Goal: Task Accomplishment & Management: Use online tool/utility

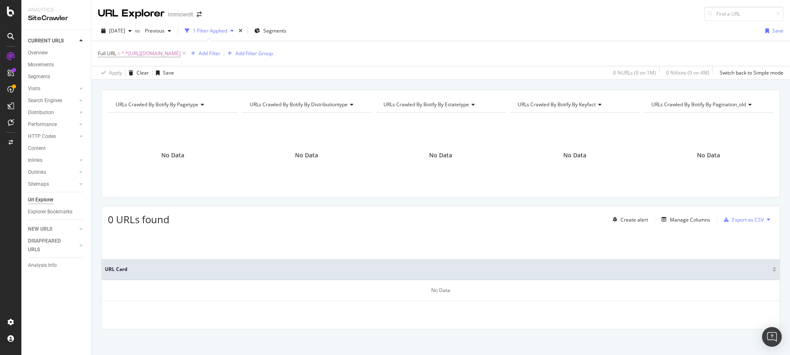
click at [642, 14] on div "URL Explorer Immowelt" at bounding box center [440, 10] width 698 height 21
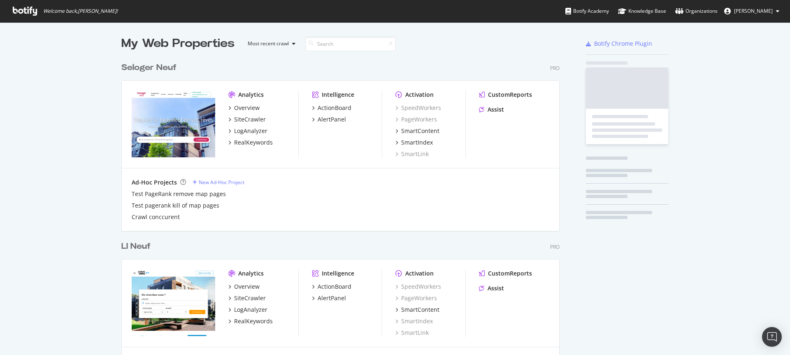
scroll to position [2323, 438]
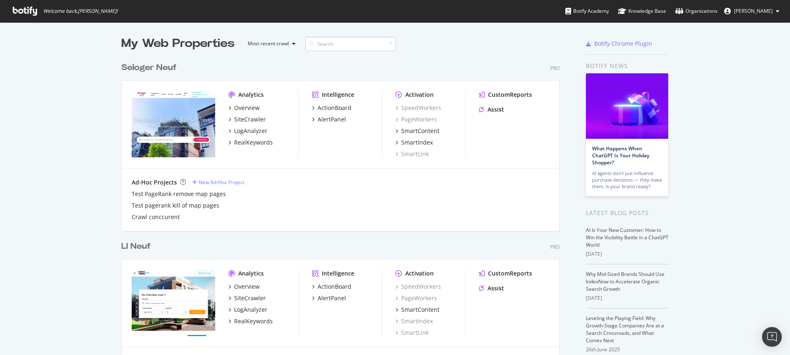
click at [335, 42] on input at bounding box center [350, 44] width 90 height 14
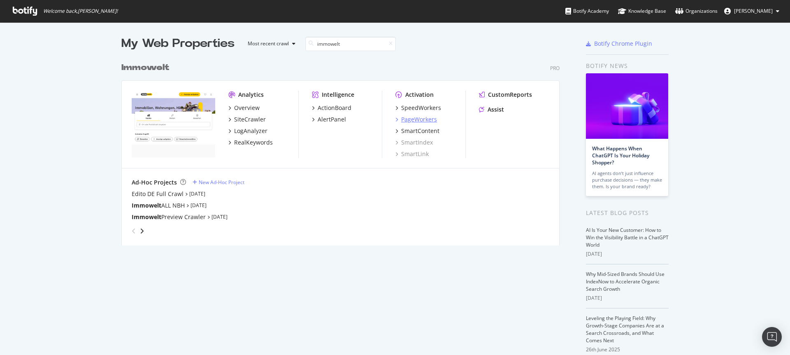
type input "immowelt"
click at [409, 120] on div "PageWorkers" at bounding box center [419, 119] width 36 height 8
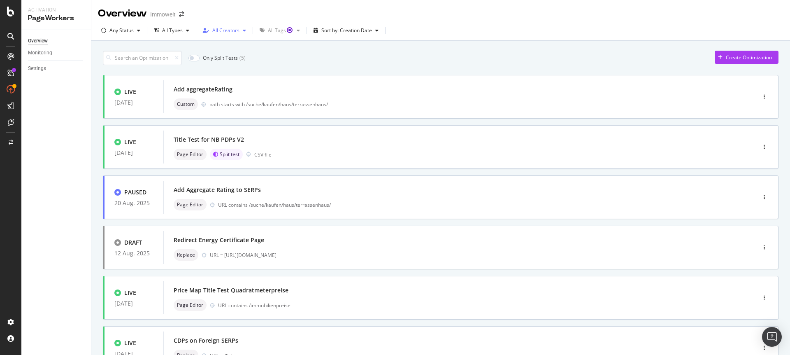
click at [239, 30] on div "button" at bounding box center [244, 30] width 10 height 5
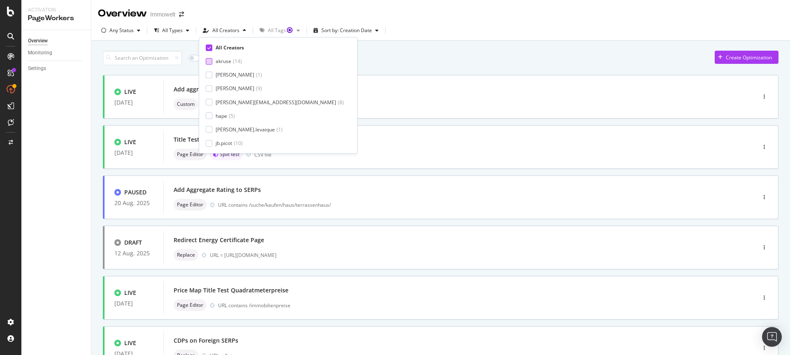
click at [229, 61] on div "akruse" at bounding box center [223, 61] width 16 height 7
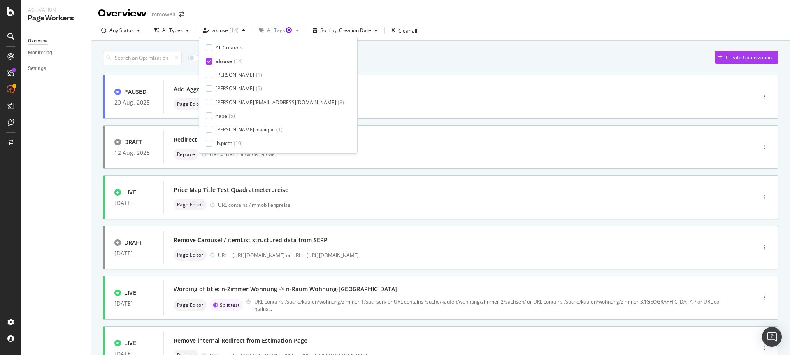
click at [428, 61] on div "Only Split Tests ( 1 ) Create Optimization" at bounding box center [440, 58] width 675 height 14
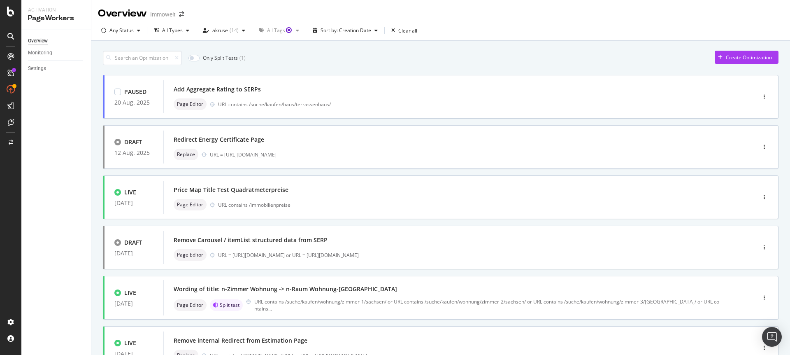
scroll to position [2, 0]
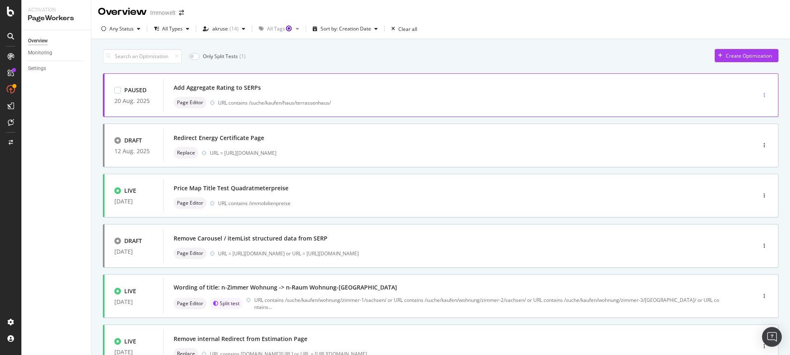
click at [763, 94] on icon "button" at bounding box center [763, 95] width 1 height 5
click at [737, 152] on div "Delete" at bounding box center [742, 151] width 42 height 10
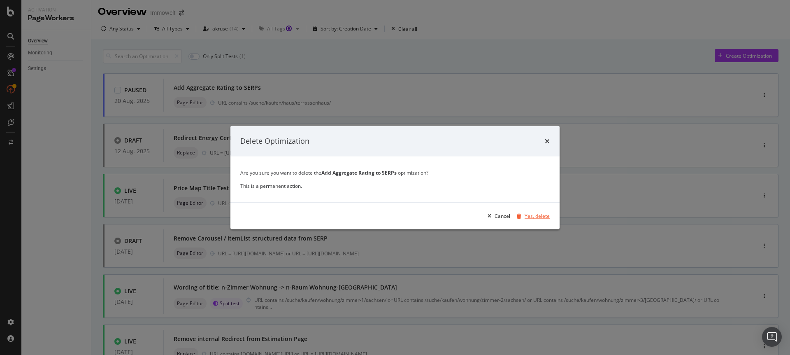
click at [541, 216] on div "Yes, delete" at bounding box center [536, 215] width 25 height 7
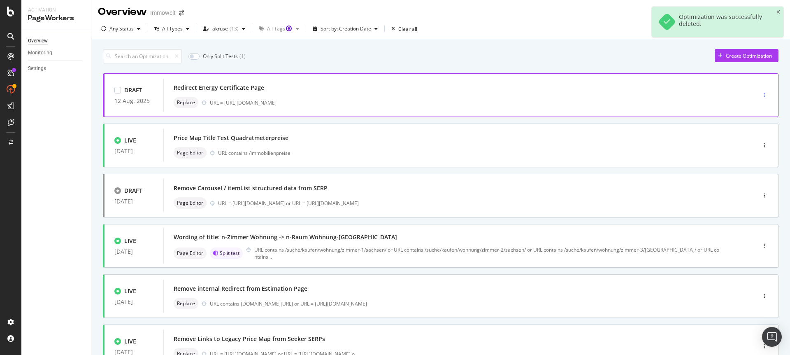
click at [763, 94] on icon "button" at bounding box center [763, 95] width 1 height 5
click at [750, 139] on div "Delete" at bounding box center [748, 137] width 15 height 7
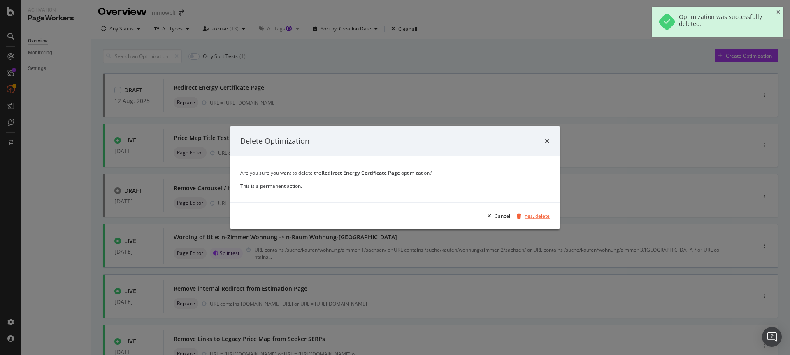
click at [534, 217] on div "Yes, delete" at bounding box center [536, 215] width 25 height 7
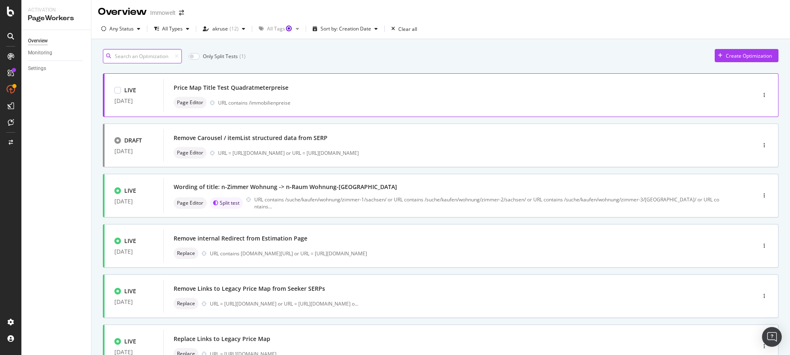
scroll to position [0, 0]
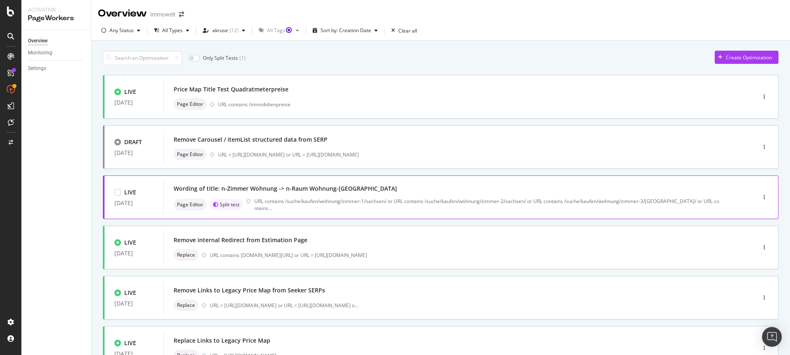
click at [404, 194] on div "Wording of title: n-Zimmer Wohnung -> n-Raum Wohnung-[GEOGRAPHIC_DATA]" at bounding box center [447, 189] width 547 height 12
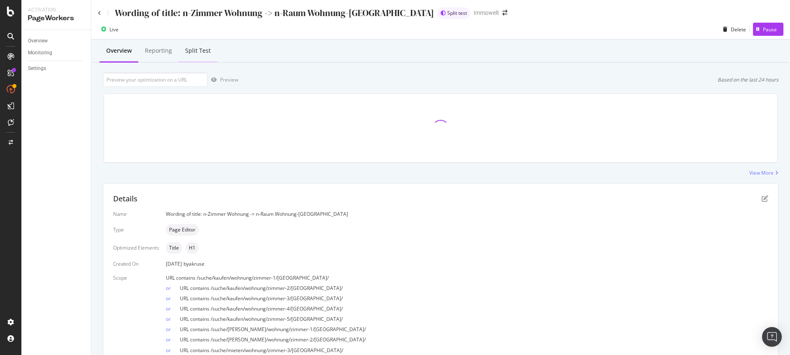
click at [202, 50] on div "Split Test" at bounding box center [197, 50] width 25 height 8
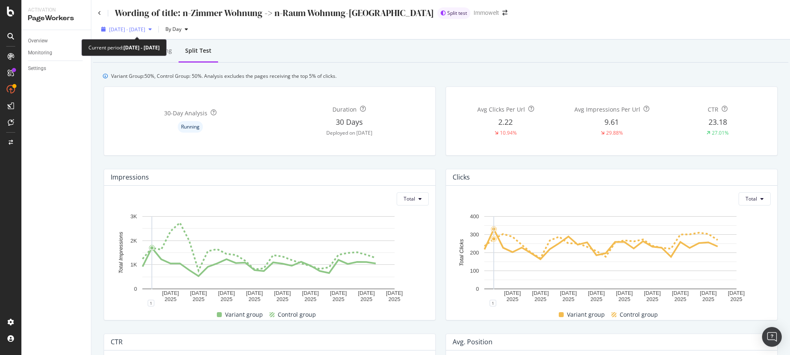
click at [155, 33] on div "[DATE] - [DATE]" at bounding box center [126, 29] width 57 height 12
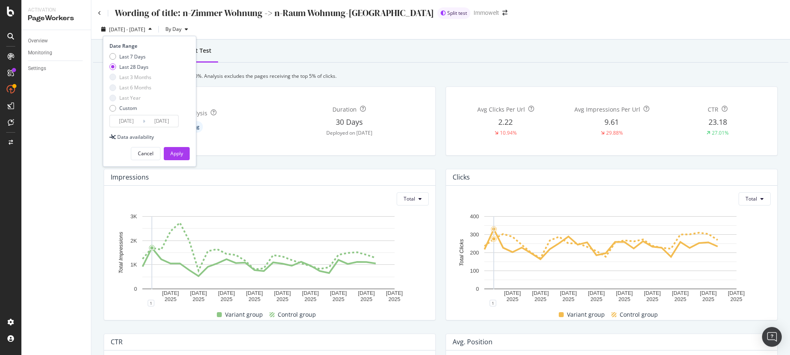
click at [130, 120] on input "2025/07/27" at bounding box center [126, 121] width 33 height 12
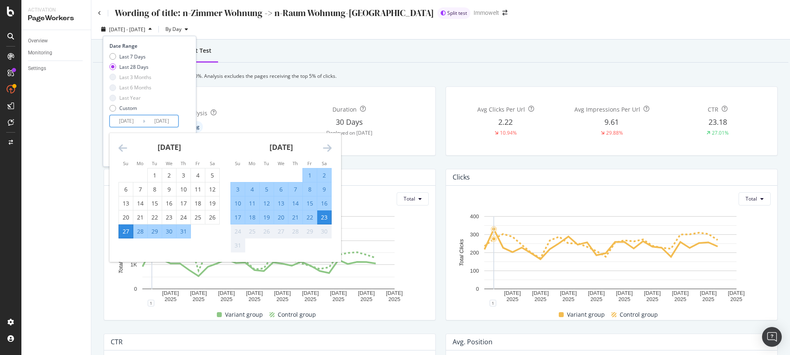
click at [151, 232] on div "29" at bounding box center [155, 231] width 14 height 8
type input "2025/07/29"
click at [324, 217] on div "23" at bounding box center [324, 217] width 14 height 8
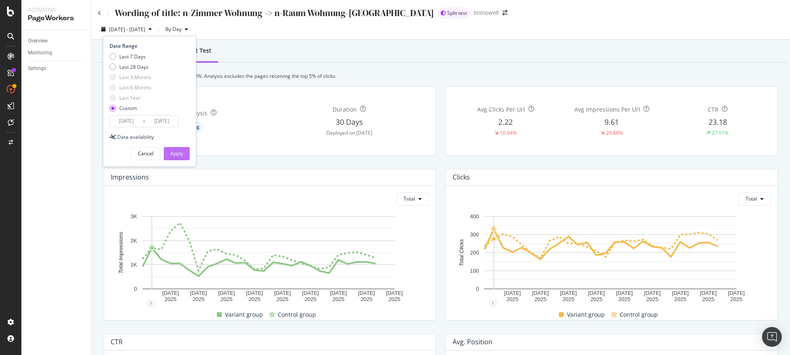
click at [176, 153] on div "Apply" at bounding box center [176, 153] width 13 height 7
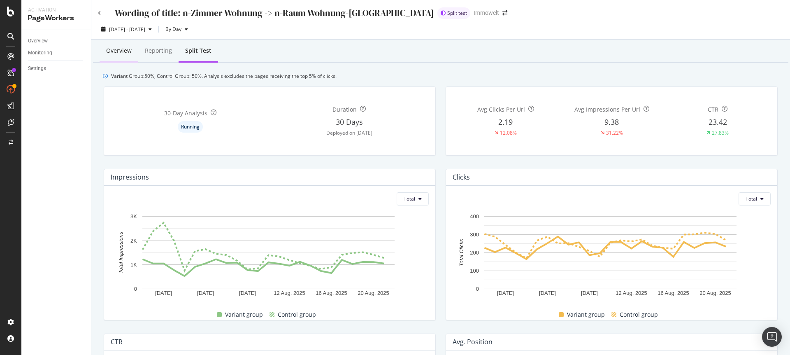
click at [119, 42] on div "Overview" at bounding box center [119, 51] width 39 height 23
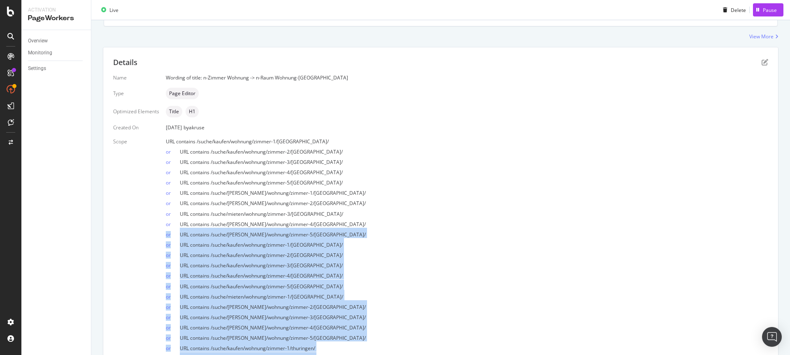
scroll to position [139, 0]
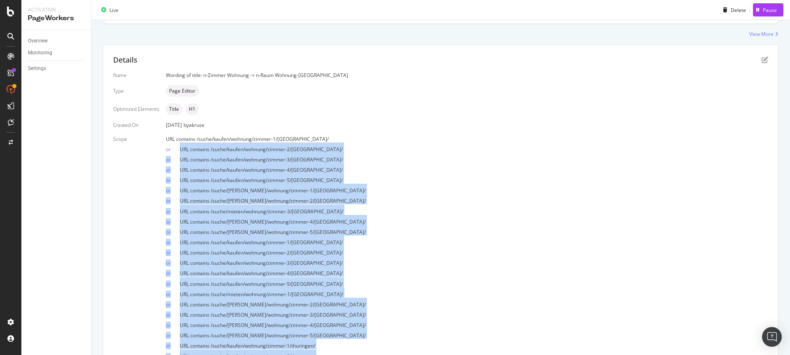
drag, startPoint x: 327, startPoint y: 283, endPoint x: 174, endPoint y: 151, distance: 202.3
click at [174, 151] on div "URL contains /suche/kaufen/wohnung/zimmer-1/sachsen/ or URL contains /suche/kau…" at bounding box center [467, 288] width 602 height 307
copy div "URL contains /suche/kaufen/wohnung/zimmer-2/sachsen/ or URL contains /suche/kau…"
click at [360, 147] on div "or URL contains /suche/kaufen/wohnung/zimmer-2/sachsen/" at bounding box center [467, 147] width 602 height 10
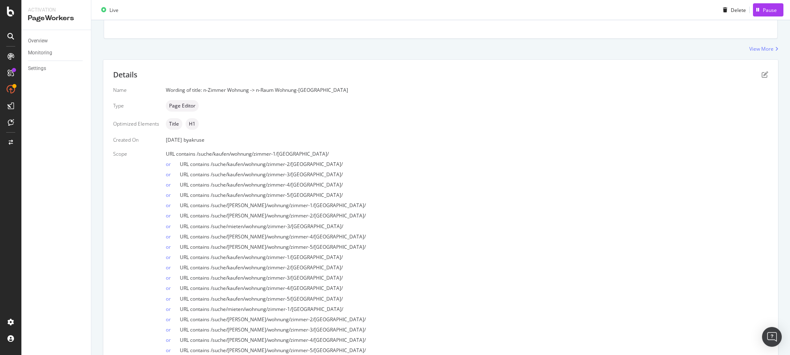
scroll to position [0, 0]
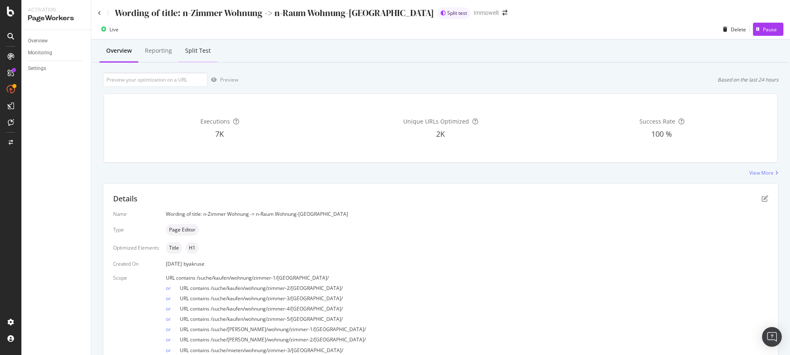
click at [184, 53] on div "Split Test" at bounding box center [197, 51] width 39 height 23
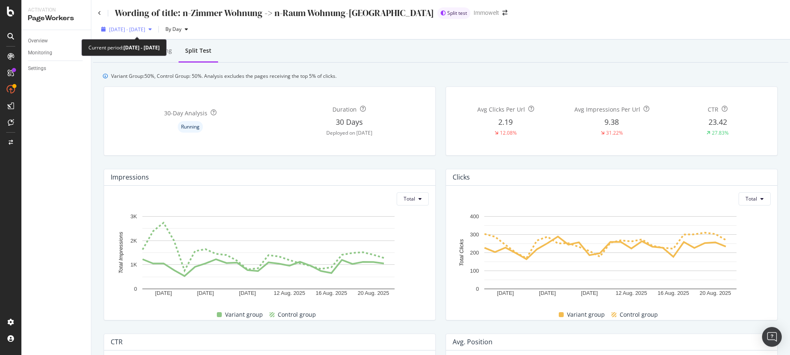
click at [137, 32] on span "2025 Jul. 29th - Aug. 23rd" at bounding box center [127, 29] width 36 height 7
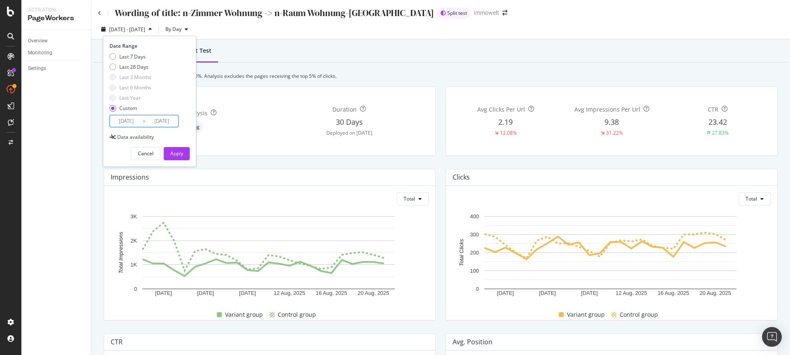
click at [120, 123] on input "2025/07/29" at bounding box center [126, 121] width 33 height 12
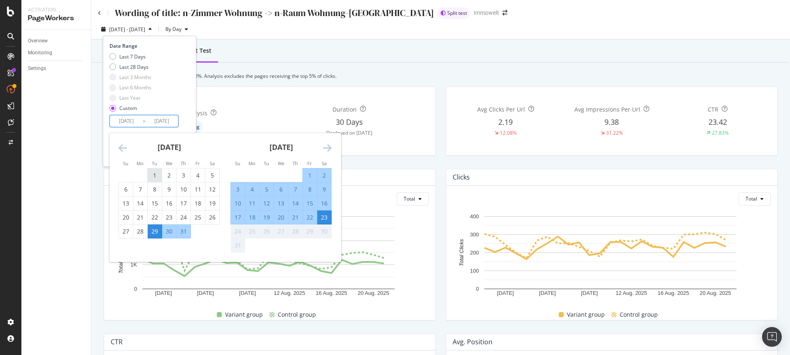
click at [152, 178] on div "1" at bounding box center [155, 175] width 14 height 8
type input "2025/07/01"
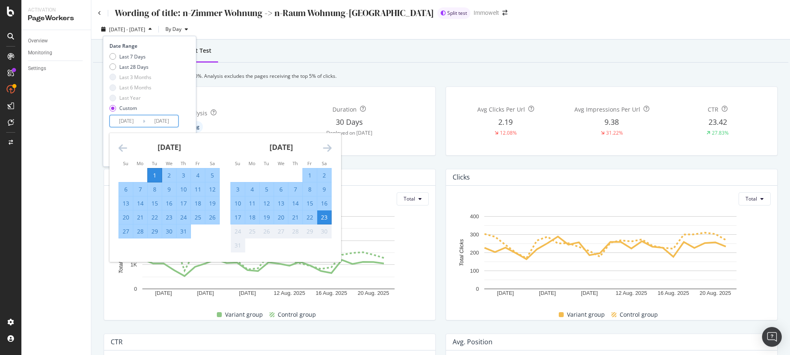
click at [141, 232] on div "28" at bounding box center [140, 231] width 14 height 8
type input "2025/07/28"
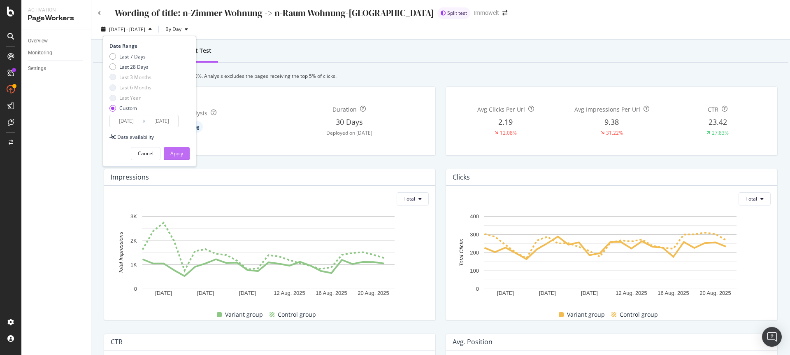
click at [183, 158] on button "Apply" at bounding box center [177, 153] width 26 height 13
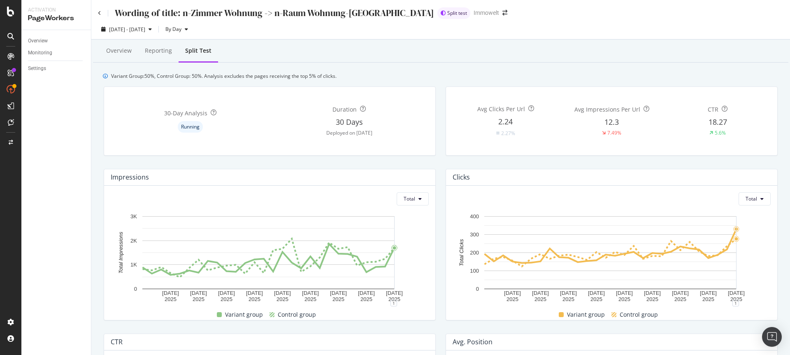
click at [630, 44] on div "Overview Reporting Split Test" at bounding box center [440, 51] width 695 height 22
click at [133, 30] on span "2025 Jul. 1st - Jul. 28th" at bounding box center [127, 29] width 36 height 7
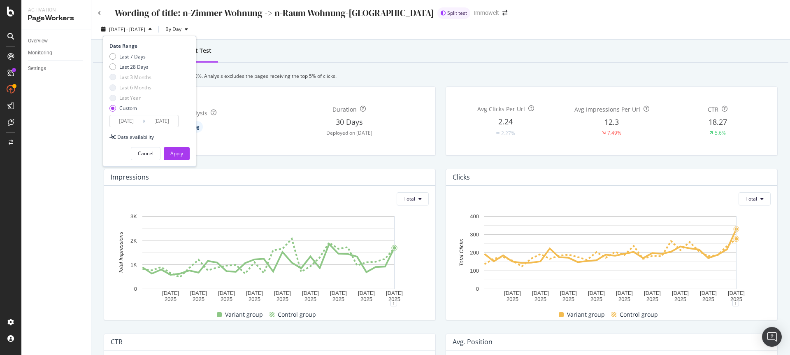
click at [137, 125] on input "2025/07/01" at bounding box center [126, 121] width 33 height 12
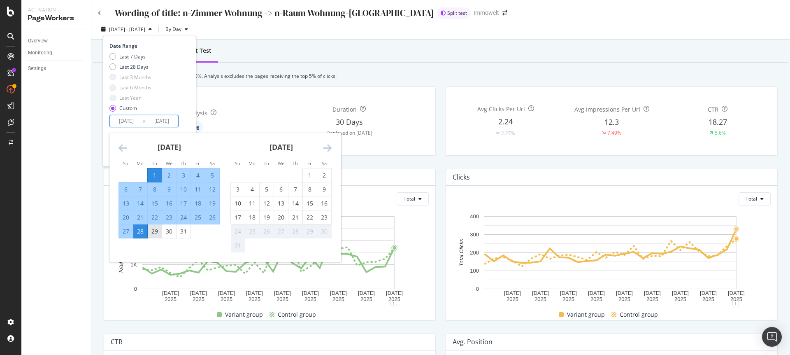
click at [155, 234] on div "29" at bounding box center [155, 231] width 14 height 8
type input "2025/07/29"
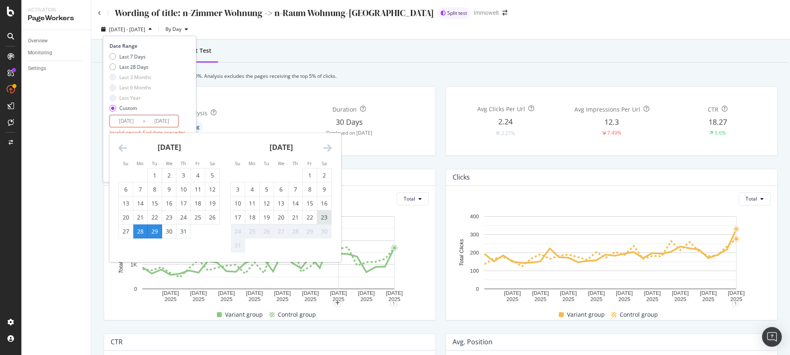
click at [325, 217] on div "23" at bounding box center [324, 217] width 14 height 8
type input "2025/08/23"
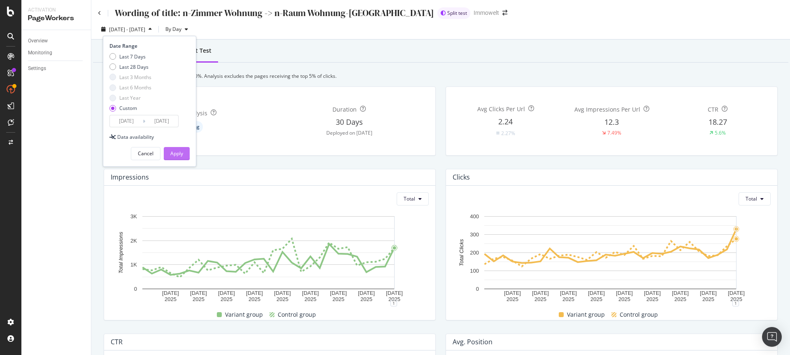
click at [176, 153] on div "Apply" at bounding box center [176, 153] width 13 height 7
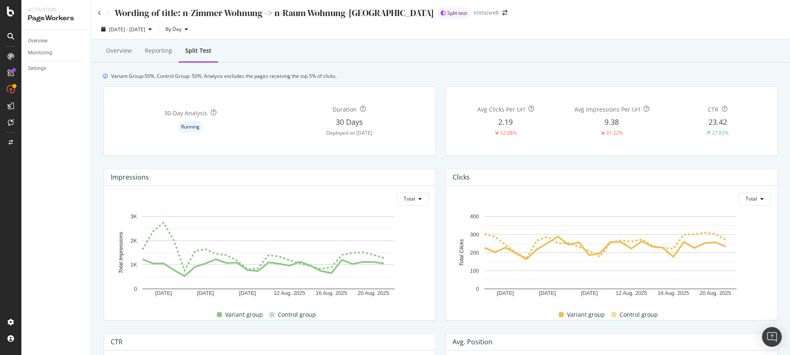
click at [46, 180] on div "Overview Monitoring Settings" at bounding box center [56, 192] width 70 height 324
click at [504, 30] on div "2025 Jul. 29th - Aug. 23rd By Day" at bounding box center [440, 31] width 698 height 16
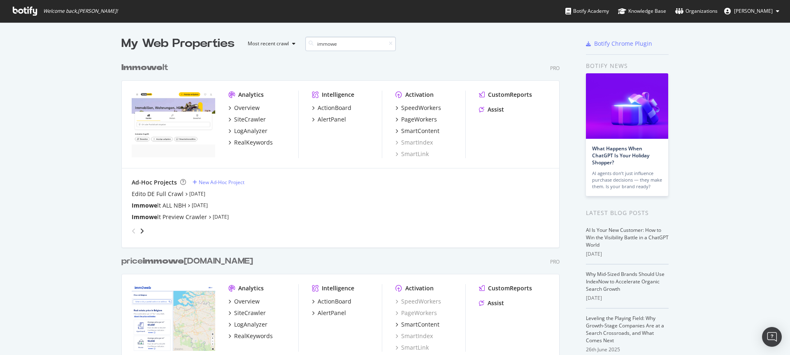
scroll to position [574, 438]
type input "immowe"
click at [402, 116] on div "PageWorkers" at bounding box center [419, 119] width 36 height 8
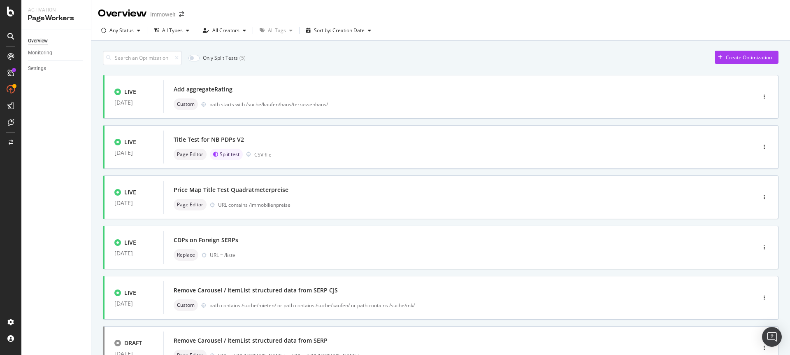
click at [289, 15] on div "Overview Immowelt" at bounding box center [440, 10] width 698 height 21
click at [219, 30] on div "All Creators" at bounding box center [225, 30] width 27 height 5
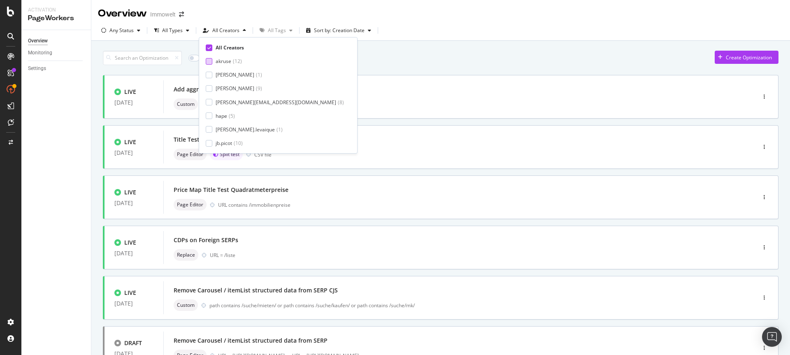
click at [222, 61] on div "akruse" at bounding box center [223, 61] width 16 height 7
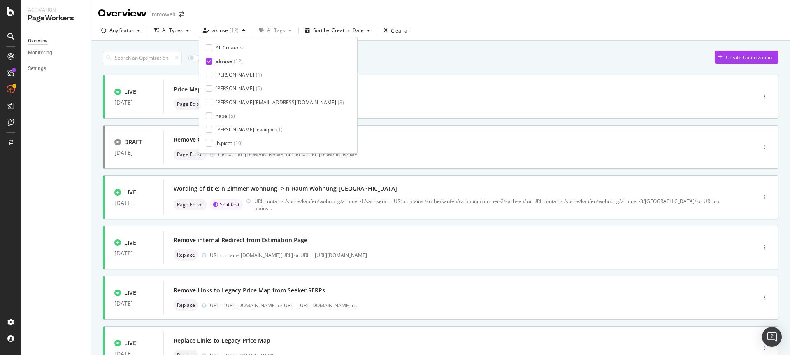
click at [422, 59] on div "Only Split Tests ( 1 ) Create Optimization" at bounding box center [440, 58] width 675 height 14
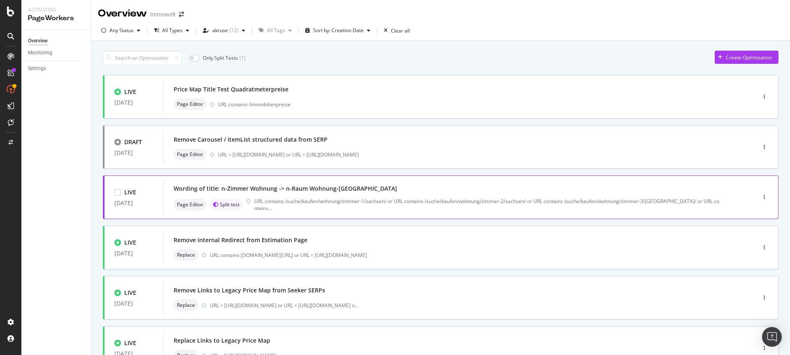
click at [342, 192] on div "Wording of title: n-Zimmer Wohnung -> n-Raum Wohnung-[GEOGRAPHIC_DATA]" at bounding box center [285, 188] width 223 height 8
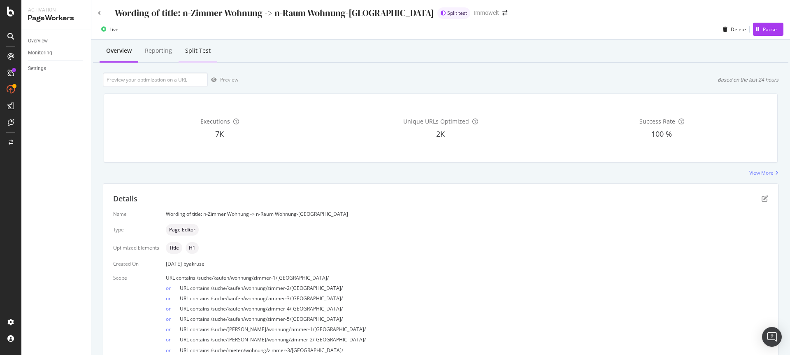
click at [207, 45] on div "Split Test" at bounding box center [197, 51] width 39 height 23
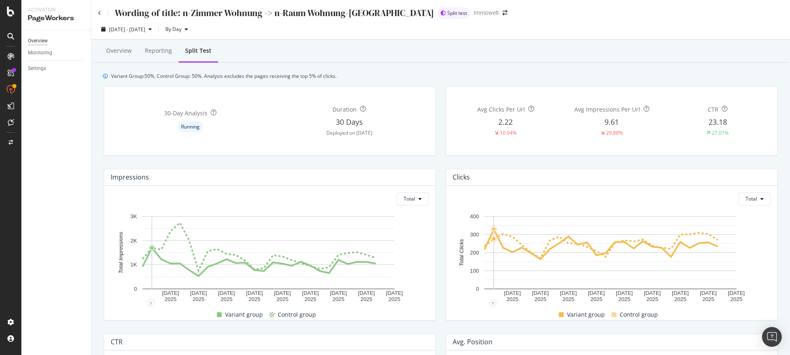
click at [36, 41] on div "Overview" at bounding box center [38, 41] width 20 height 9
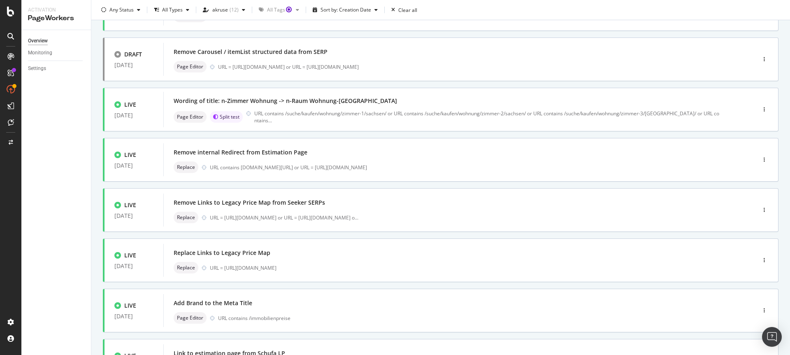
scroll to position [16, 0]
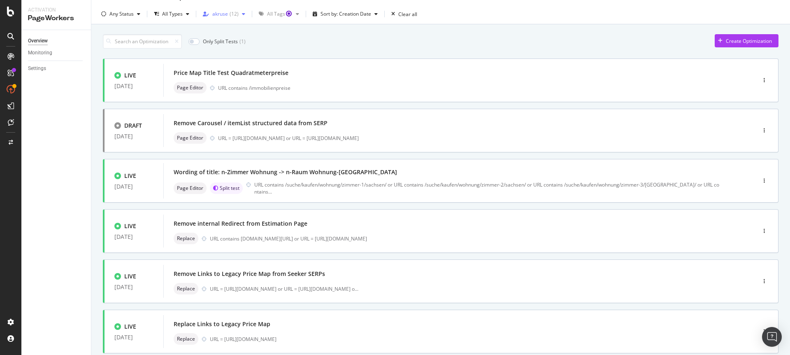
click at [220, 12] on div "akruse" at bounding box center [220, 14] width 16 height 5
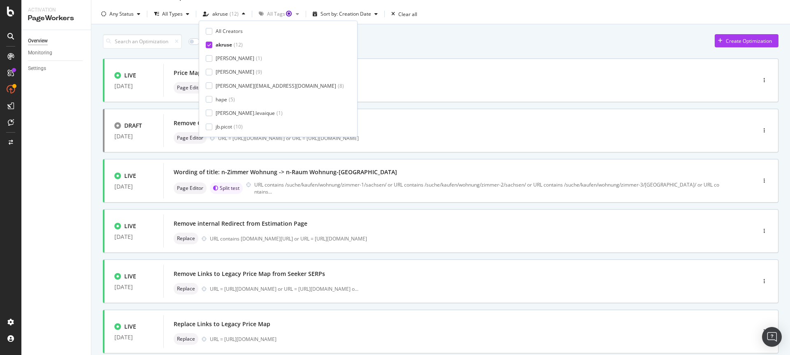
click at [208, 47] on div at bounding box center [209, 45] width 7 height 7
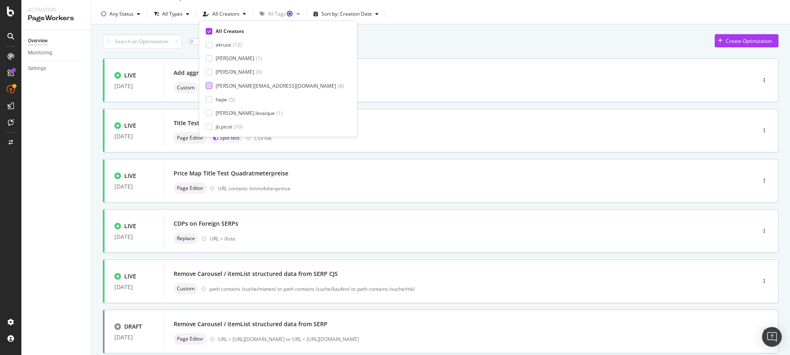
click at [212, 87] on div at bounding box center [209, 85] width 7 height 7
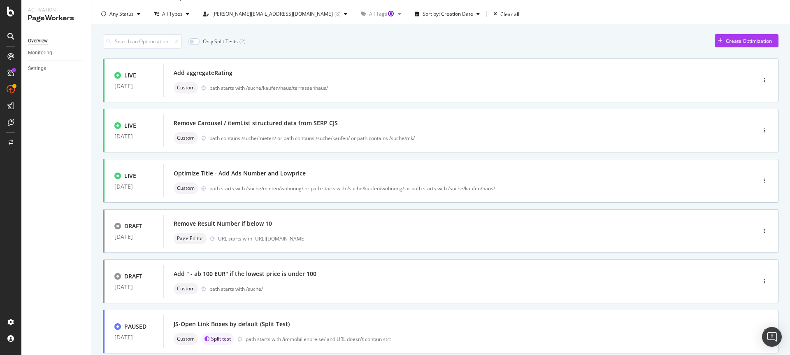
click at [445, 44] on div "Only Split Tests ( 2 ) Create Optimization" at bounding box center [440, 41] width 675 height 14
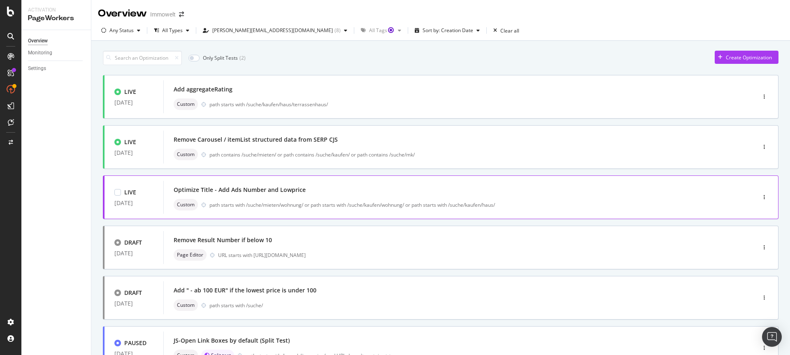
click at [332, 201] on div "path starts with /suche/mieten/wohnung/ or path starts with /suche/kaufen/wohnu…" at bounding box center [464, 204] width 511 height 7
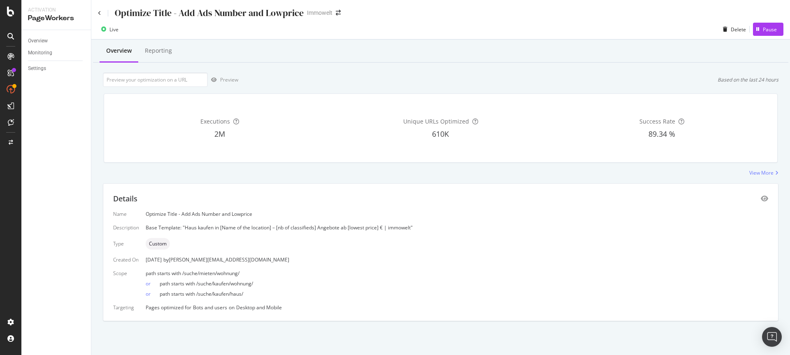
click at [241, 273] on div "path starts with /suche/mieten/wohnung/" at bounding box center [457, 272] width 622 height 7
drag, startPoint x: 226, startPoint y: 294, endPoint x: 157, endPoint y: 282, distance: 70.6
click at [226, 294] on span "path starts with /suche/kaufen/haus/" at bounding box center [201, 293] width 83 height 7
drag, startPoint x: 243, startPoint y: 273, endPoint x: 198, endPoint y: 274, distance: 45.2
click at [198, 274] on div "path starts with /suche/mieten/wohnung/" at bounding box center [457, 272] width 622 height 7
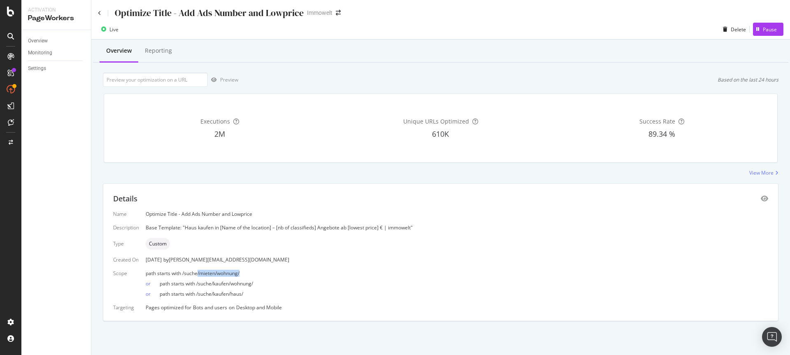
click at [255, 273] on div "path starts with /suche/mieten/wohnung/" at bounding box center [457, 272] width 622 height 7
